Goal: Information Seeking & Learning: Check status

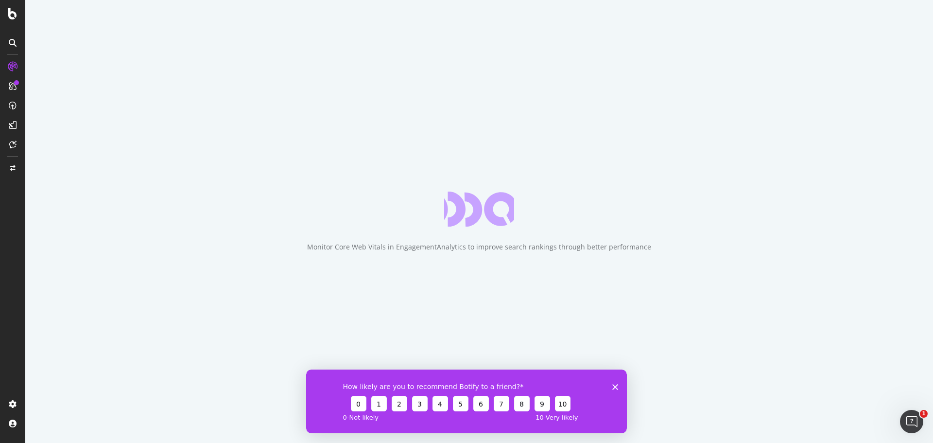
click at [615, 385] on icon "Close survey" at bounding box center [616, 387] width 6 height 6
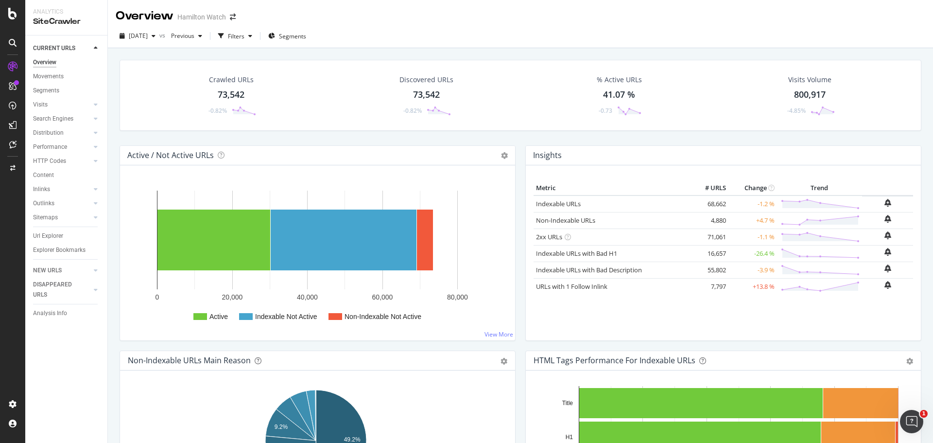
click at [516, 176] on div "Active / Not Active URLs Chart (by Value) Chart (by Percentage) Table Expand Ex…" at bounding box center [318, 247] width 406 height 205
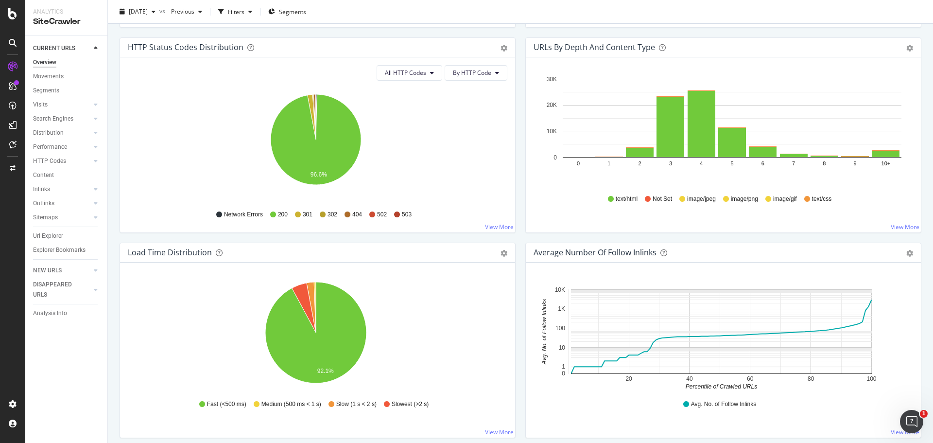
scroll to position [583, 0]
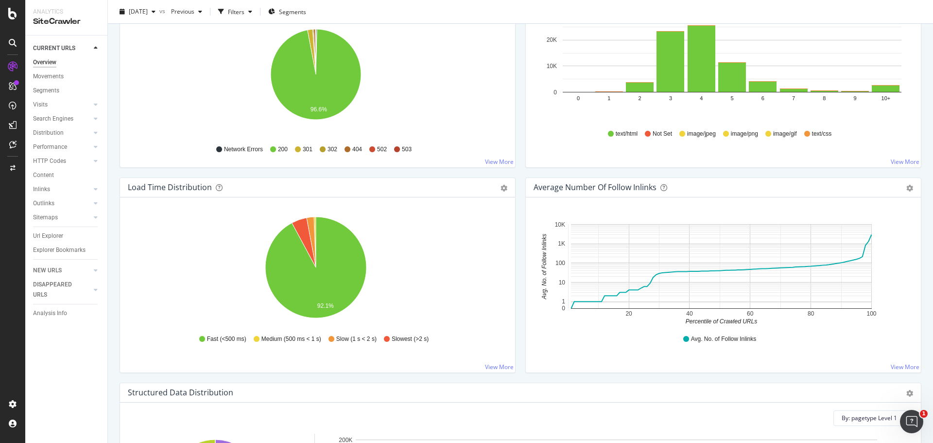
click at [515, 216] on div "Load Time Distribution Pie Table Export as CSV Add to Custom Report Hold CTRL w…" at bounding box center [318, 279] width 406 height 205
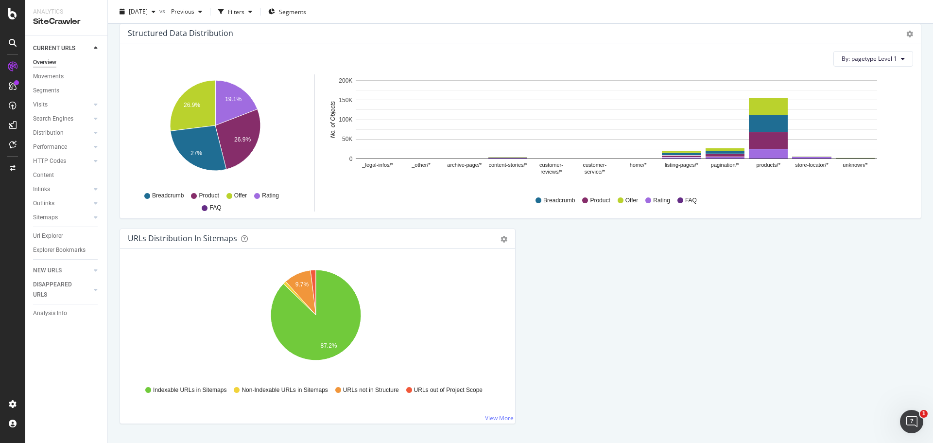
scroll to position [967, 0]
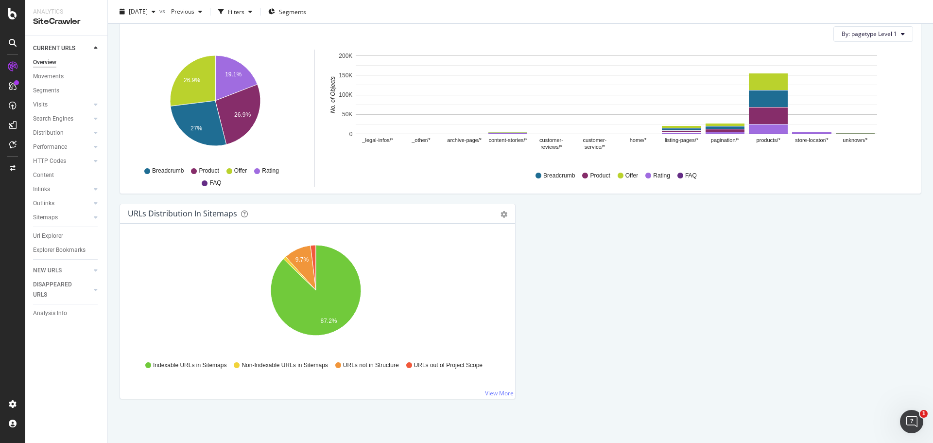
click at [517, 267] on div "URLs Distribution in Sitemaps Pie Table Export as CSV Add to Custom Report Hold…" at bounding box center [318, 306] width 406 height 205
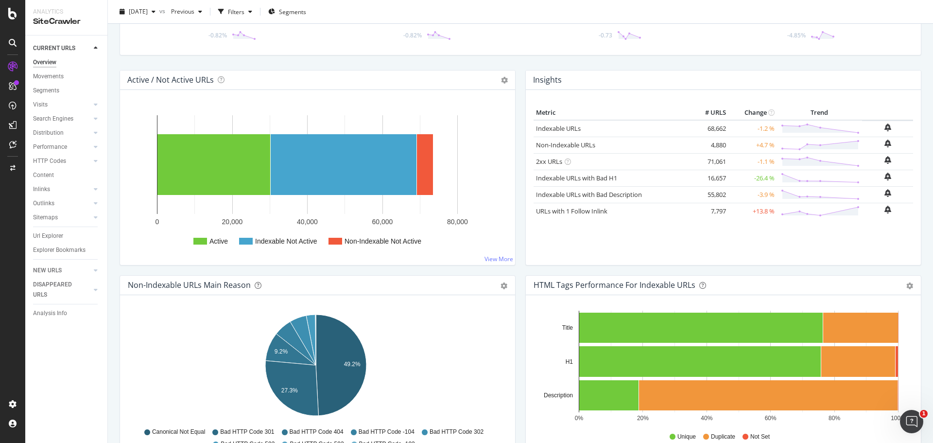
scroll to position [0, 0]
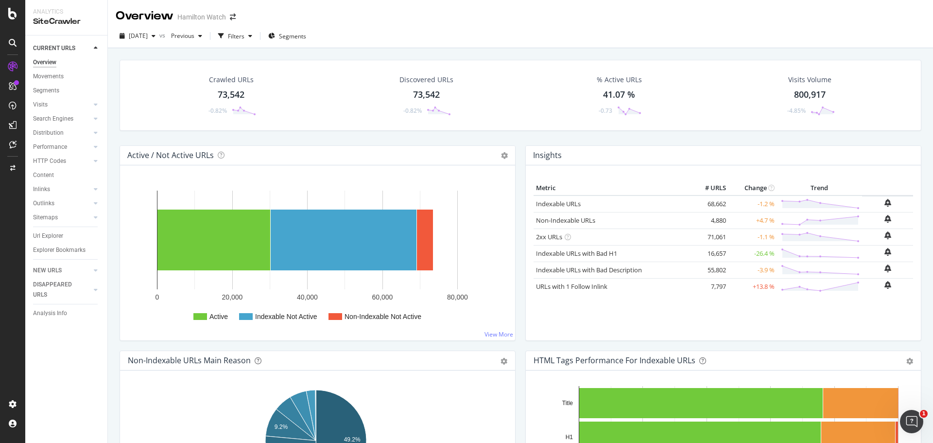
click at [521, 268] on div "Insights Metric # URLS Change Trend Indexable URLs 68,662 -1.2 % Non-Indexable …" at bounding box center [724, 247] width 406 height 205
click at [521, 236] on div "Insights Metric # URLS Change Trend Indexable URLs 68,662 -1.2 % Non-Indexable …" at bounding box center [724, 247] width 406 height 205
click at [521, 233] on div "Insights Metric # URLS Change Trend Indexable URLs 68,662 -1.2 % Non-Indexable …" at bounding box center [724, 247] width 406 height 205
click at [521, 240] on div "Insights Metric # URLS Change Trend Indexable URLs 68,662 -1.2 % Non-Indexable …" at bounding box center [724, 247] width 406 height 205
click at [51, 75] on div "Movements" at bounding box center [48, 76] width 31 height 10
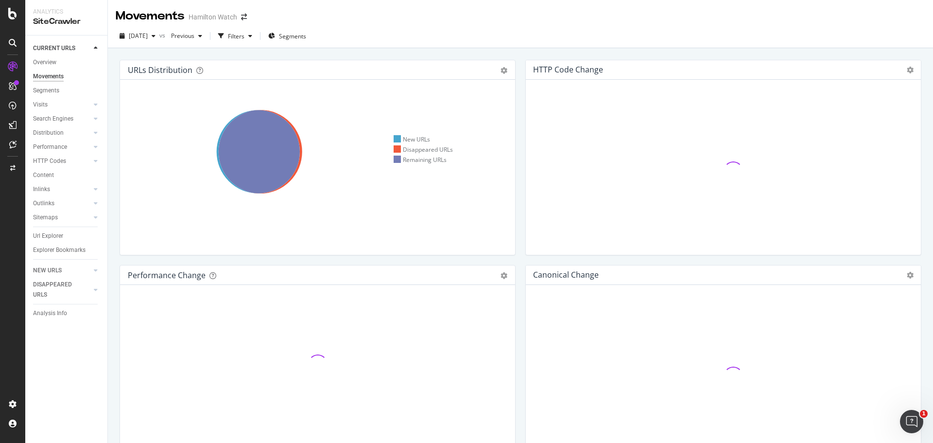
click at [116, 164] on div "URLs Distribution Venn Table Export as CSV Add to Custom Report Hold CTRL while…" at bounding box center [318, 162] width 406 height 205
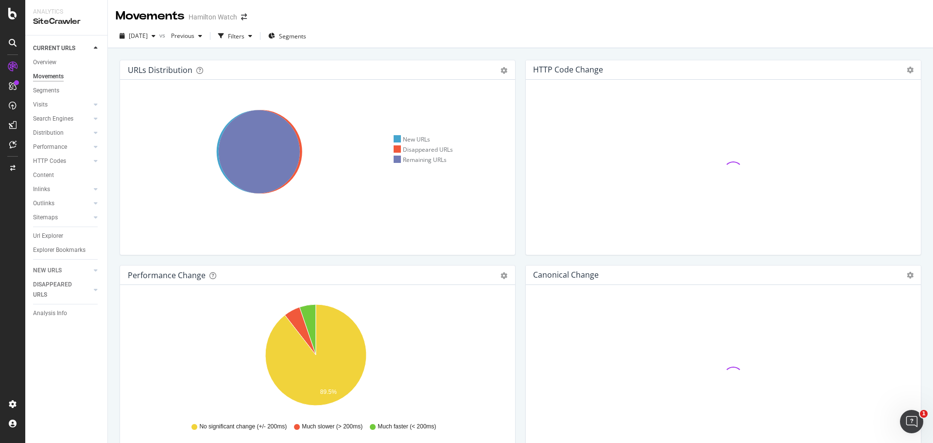
click at [116, 162] on div "URLs Distribution Venn Table Export as CSV Add to Custom Report Hold CTRL while…" at bounding box center [318, 162] width 406 height 205
